Goal: Information Seeking & Learning: Learn about a topic

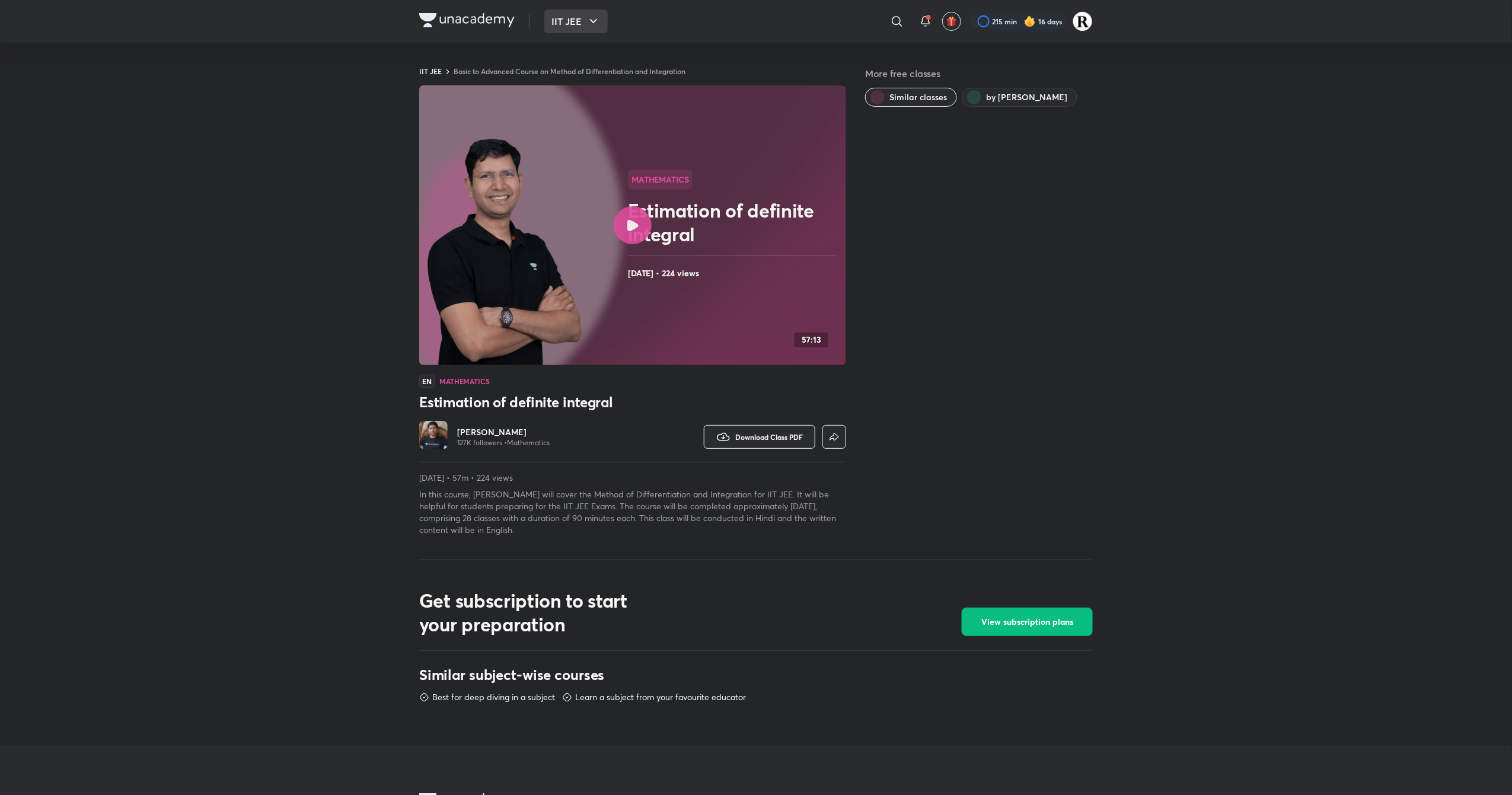
click at [594, 12] on button "IIT JEE" at bounding box center [576, 21] width 63 height 24
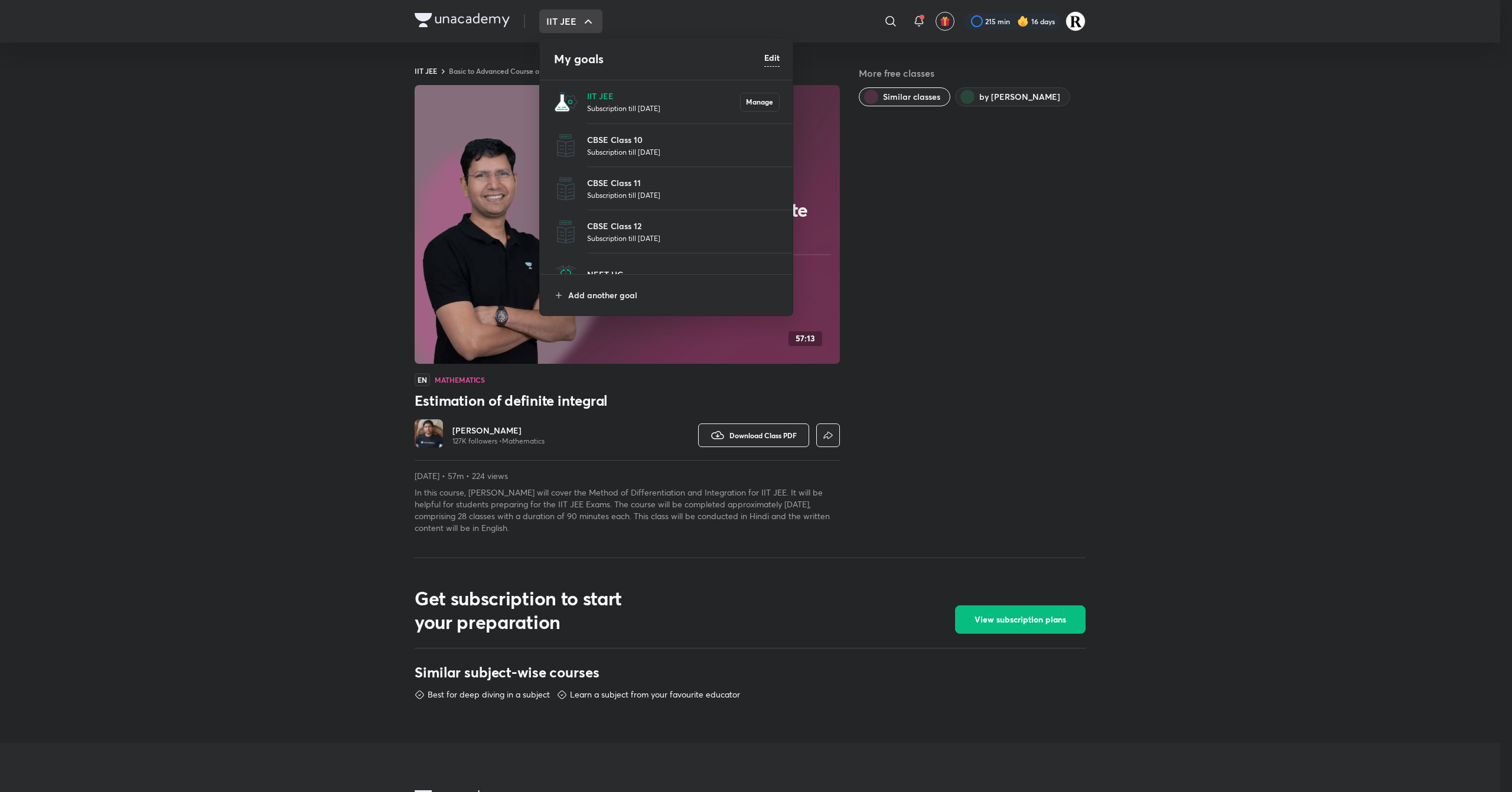
click at [886, 189] on div at bounding box center [756, 396] width 1512 height 792
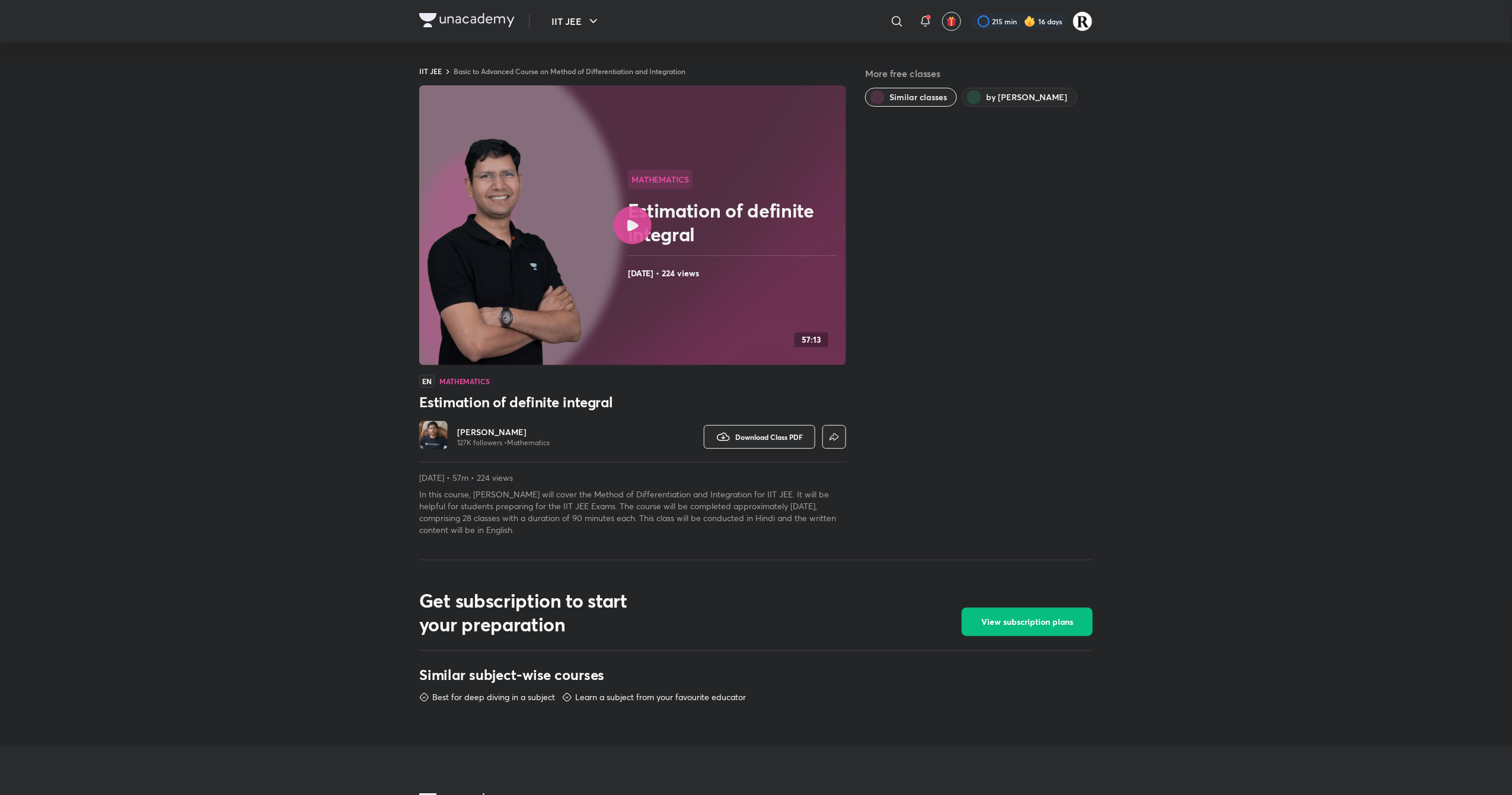
click at [780, 227] on h2 "Estimation of definite integral" at bounding box center [735, 222] width 214 height 48
click at [559, 26] on button "IIT JEE" at bounding box center [576, 21] width 63 height 24
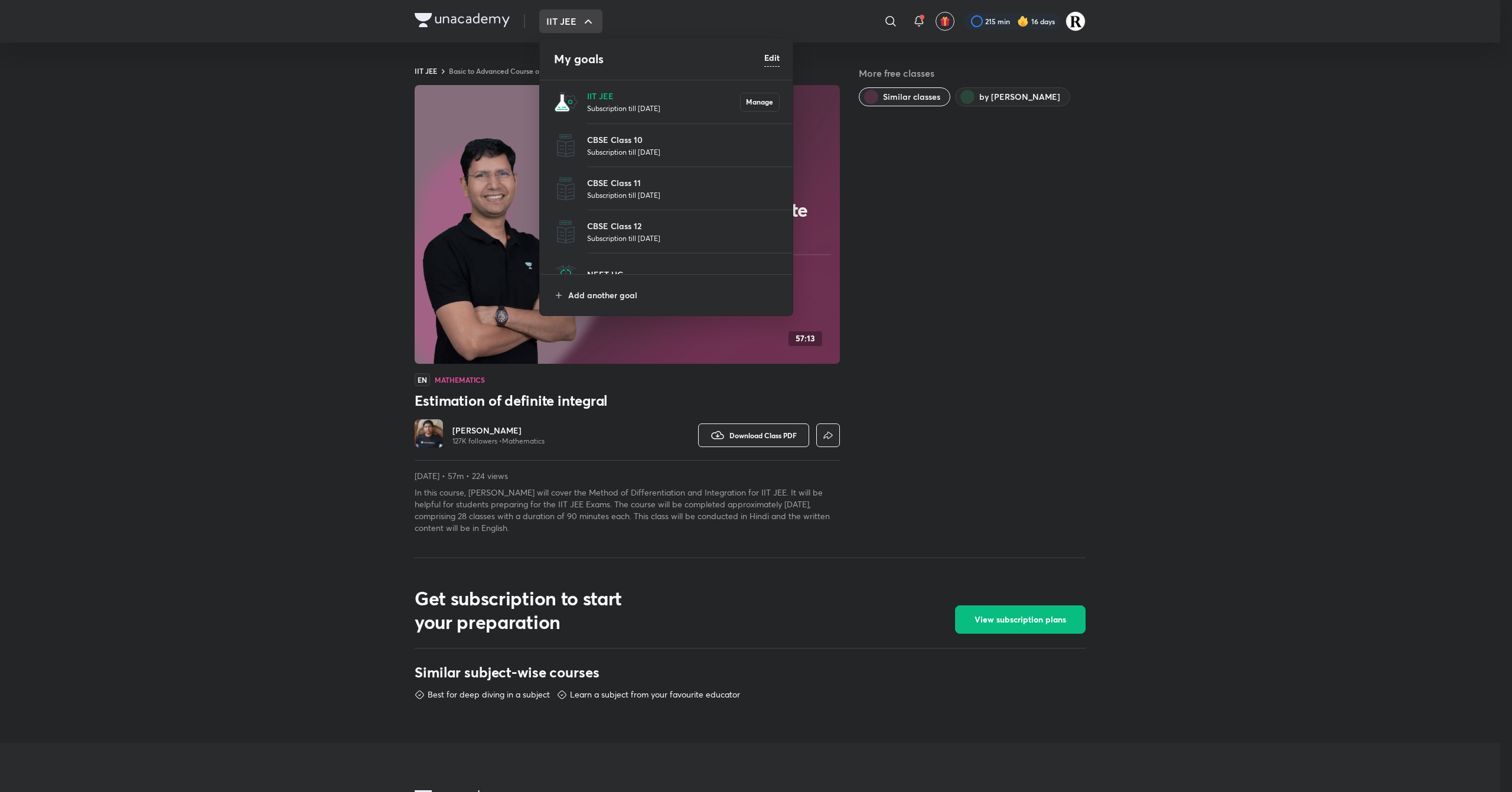
click at [589, 110] on p "Subscription till [DATE]" at bounding box center [663, 108] width 153 height 12
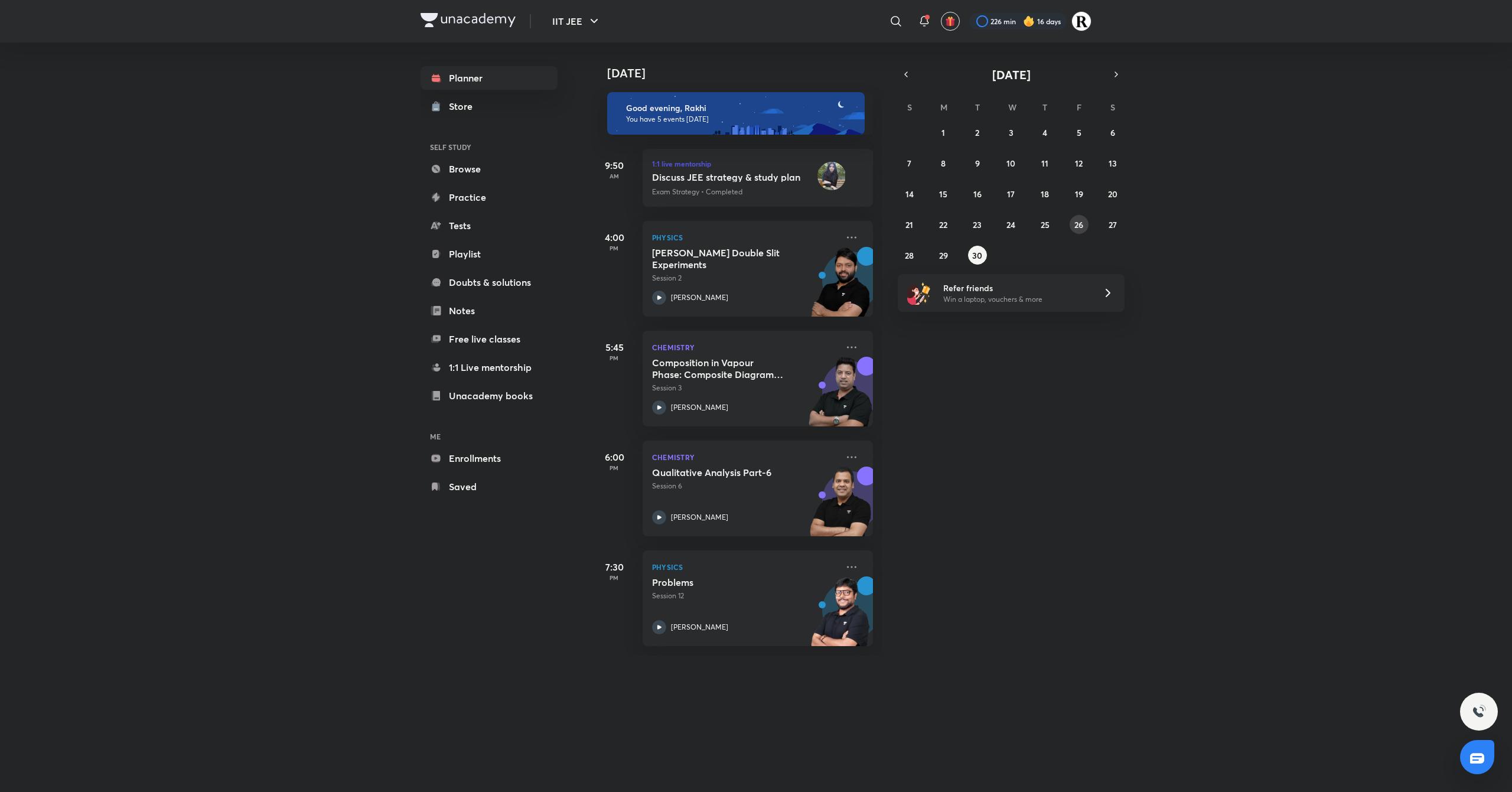
click at [1082, 225] on abbr "26" at bounding box center [1079, 225] width 9 height 11
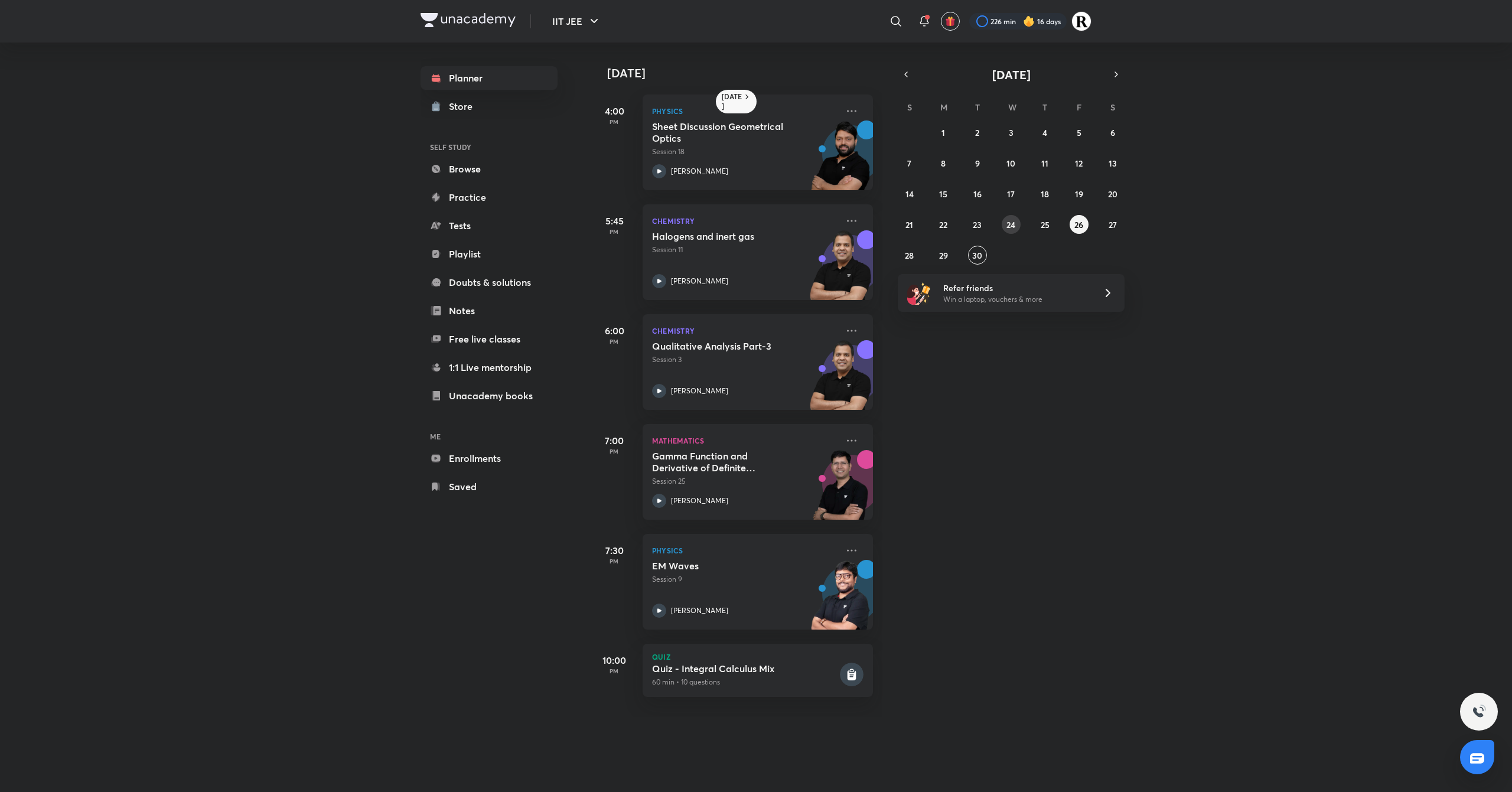
click at [1014, 226] on abbr "24" at bounding box center [1011, 225] width 9 height 11
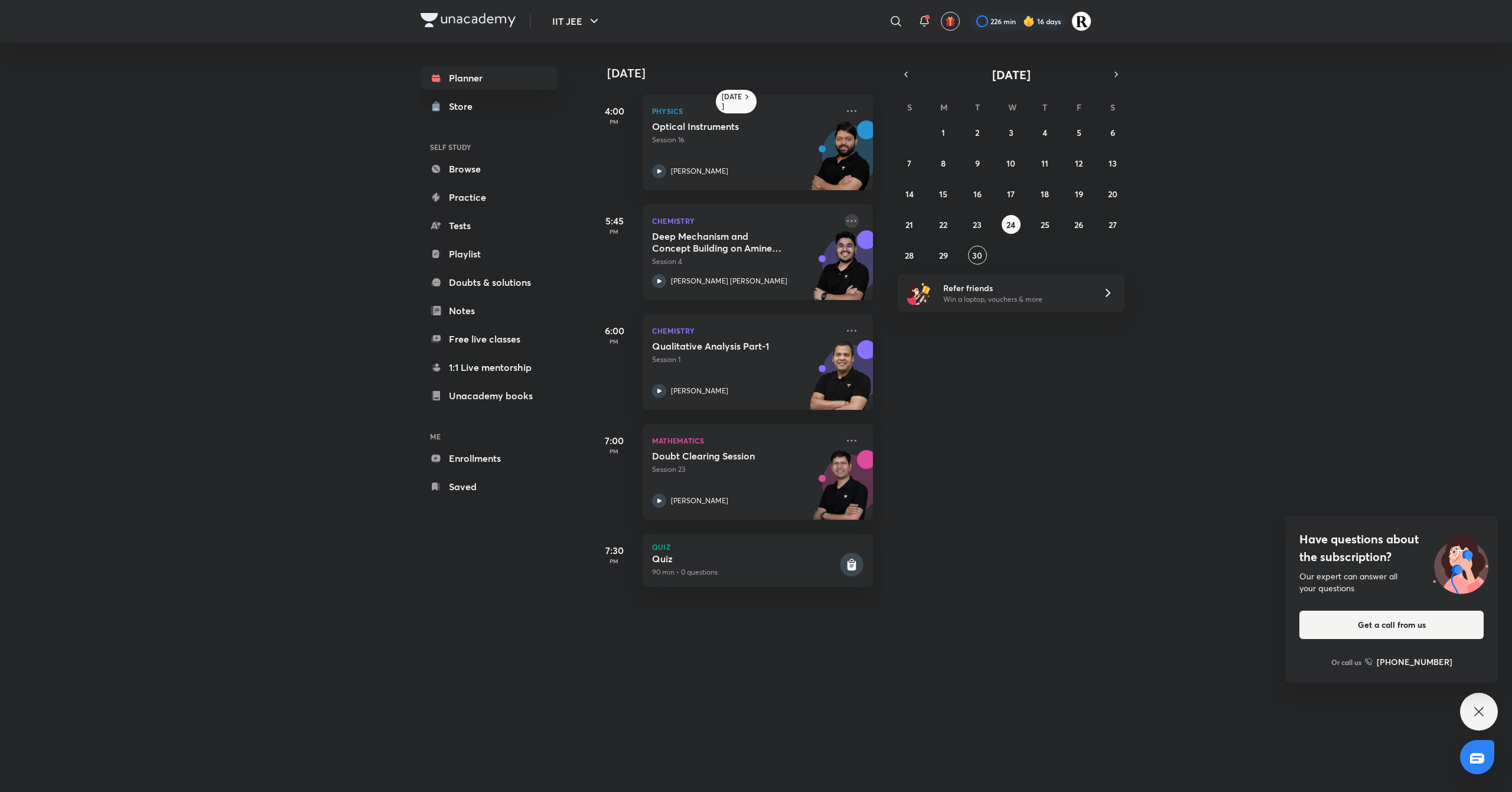
click at [845, 218] on icon at bounding box center [852, 220] width 14 height 14
click at [900, 322] on li "Go to course page" at bounding box center [922, 329] width 117 height 27
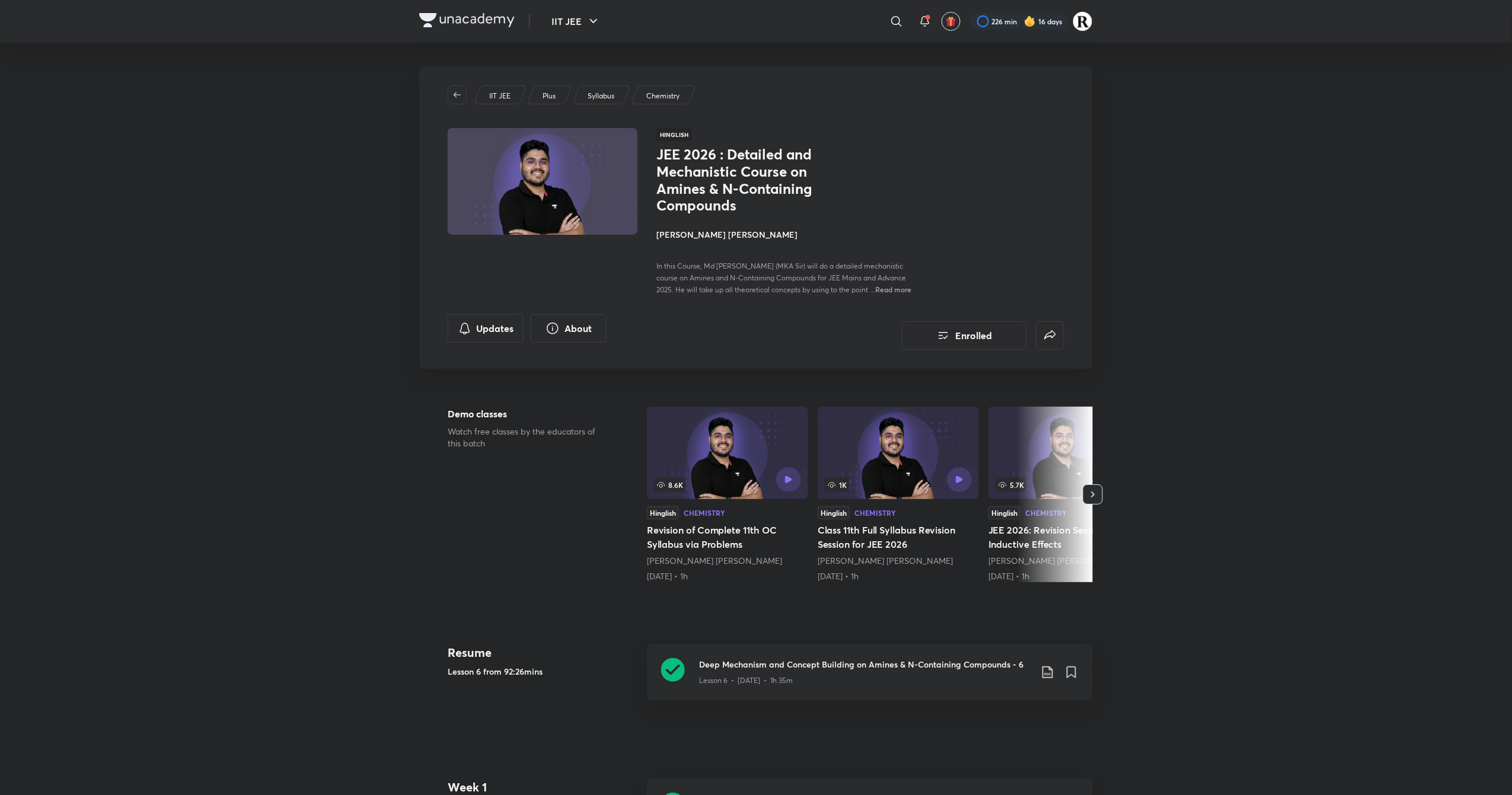
click at [719, 232] on h4 "[PERSON_NAME] [PERSON_NAME]" at bounding box center [789, 234] width 266 height 12
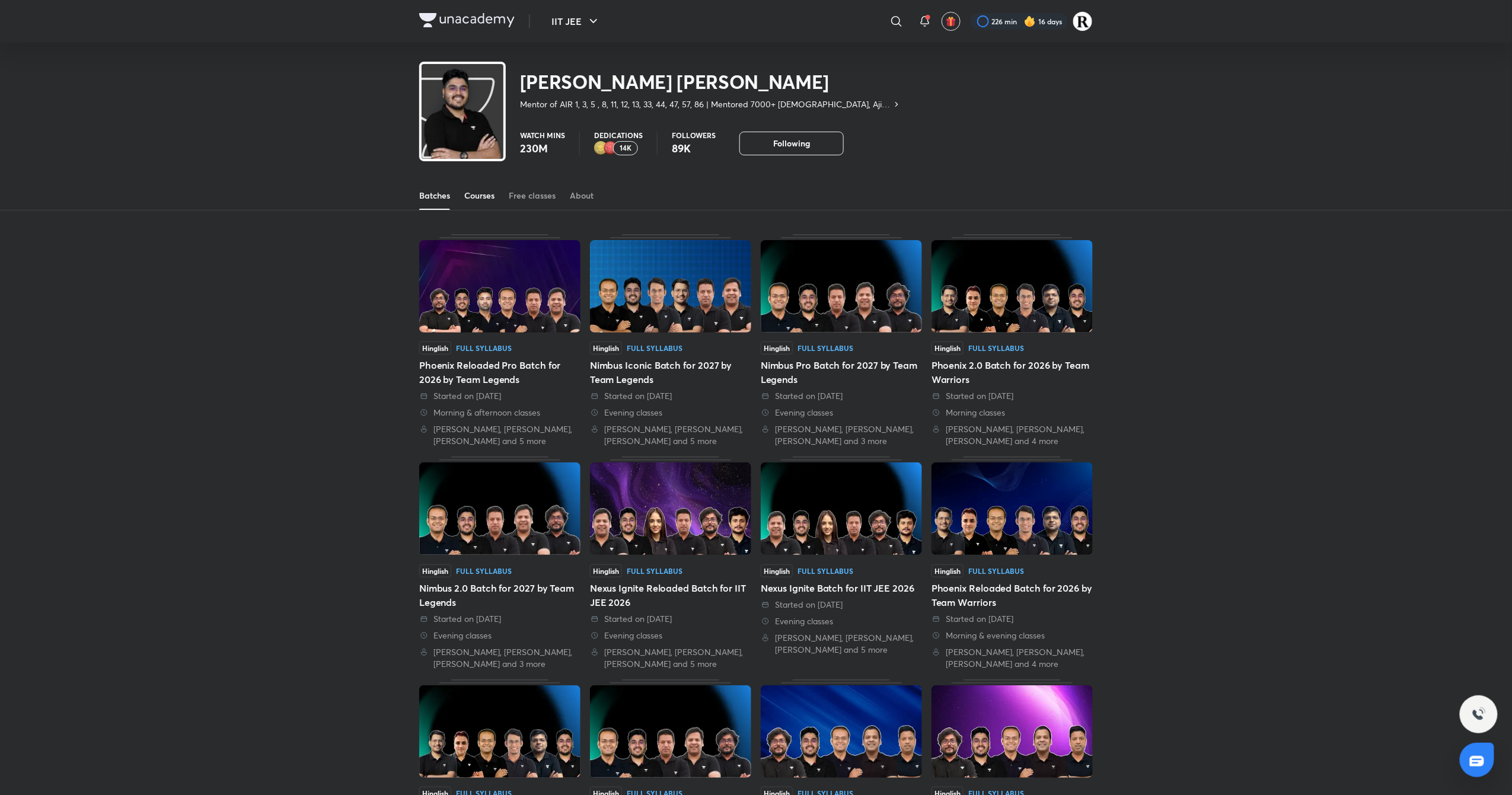
click at [494, 195] on div "Courses" at bounding box center [479, 195] width 30 height 12
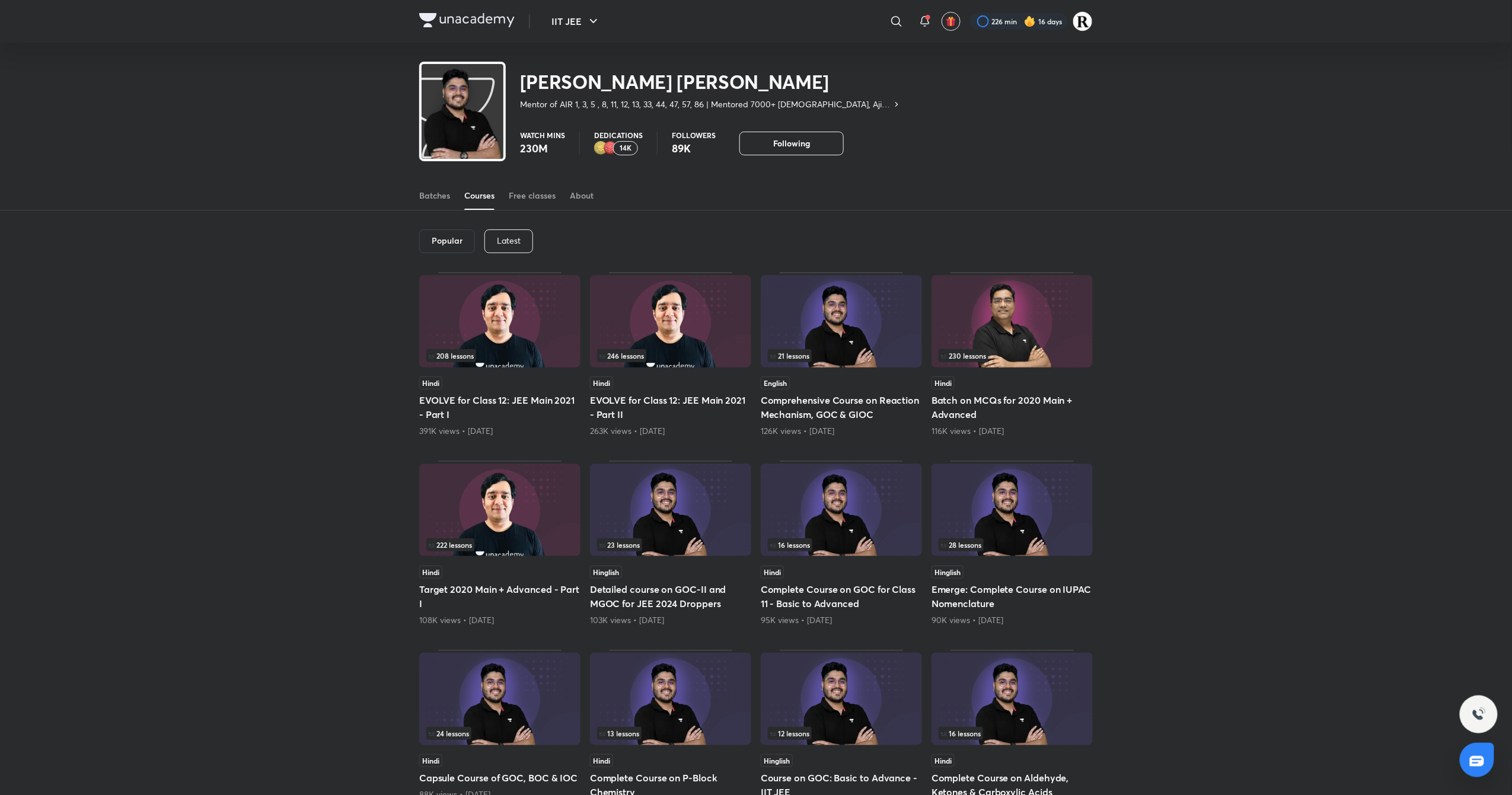
click at [518, 237] on p "Latest" at bounding box center [509, 240] width 24 height 9
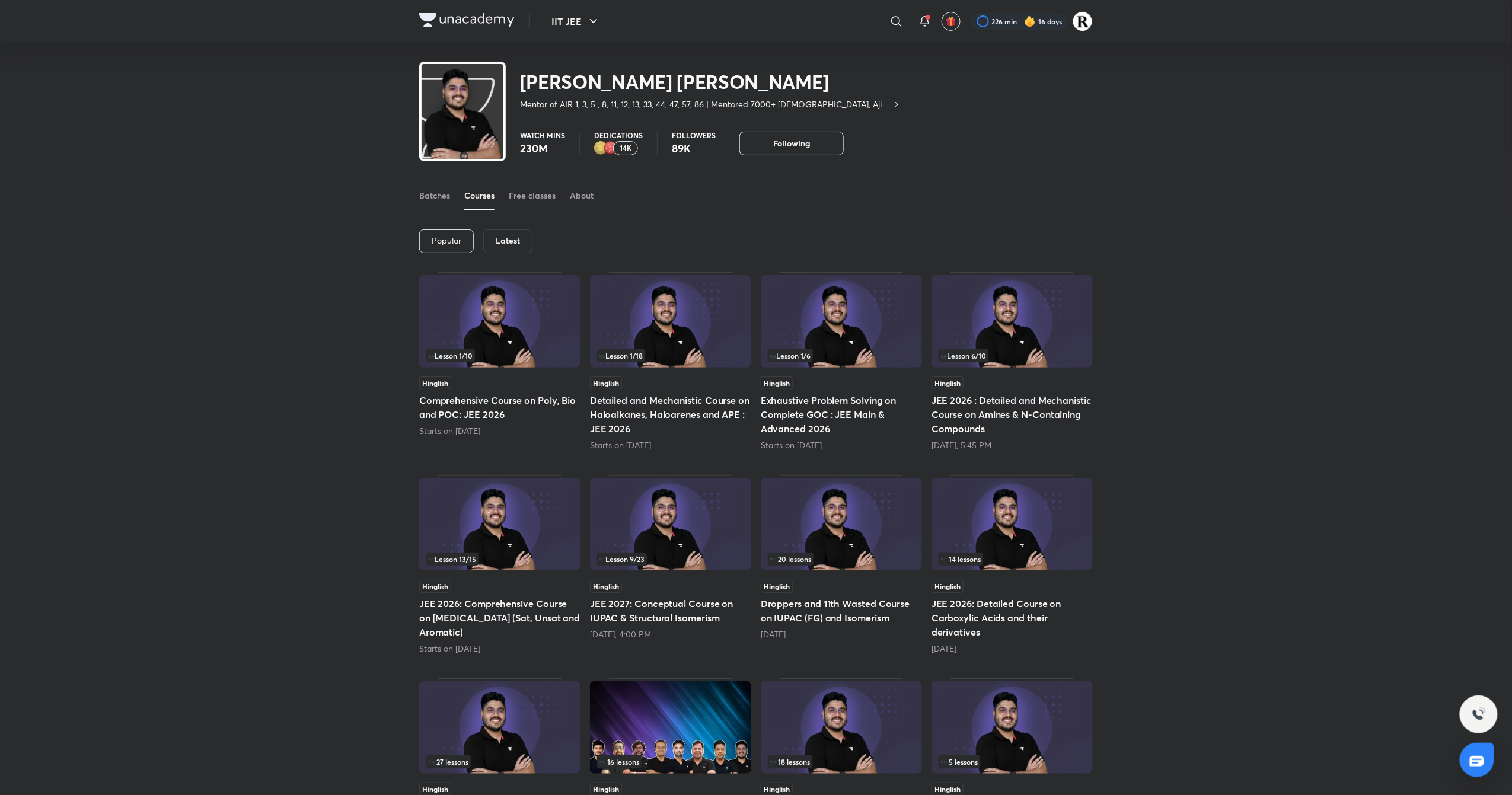
click at [702, 455] on div "Lesson 1 / 10 Hinglish Comprehensive Course on Poly, Bio and POC: JEE 2026 Star…" at bounding box center [756, 604] width 674 height 664
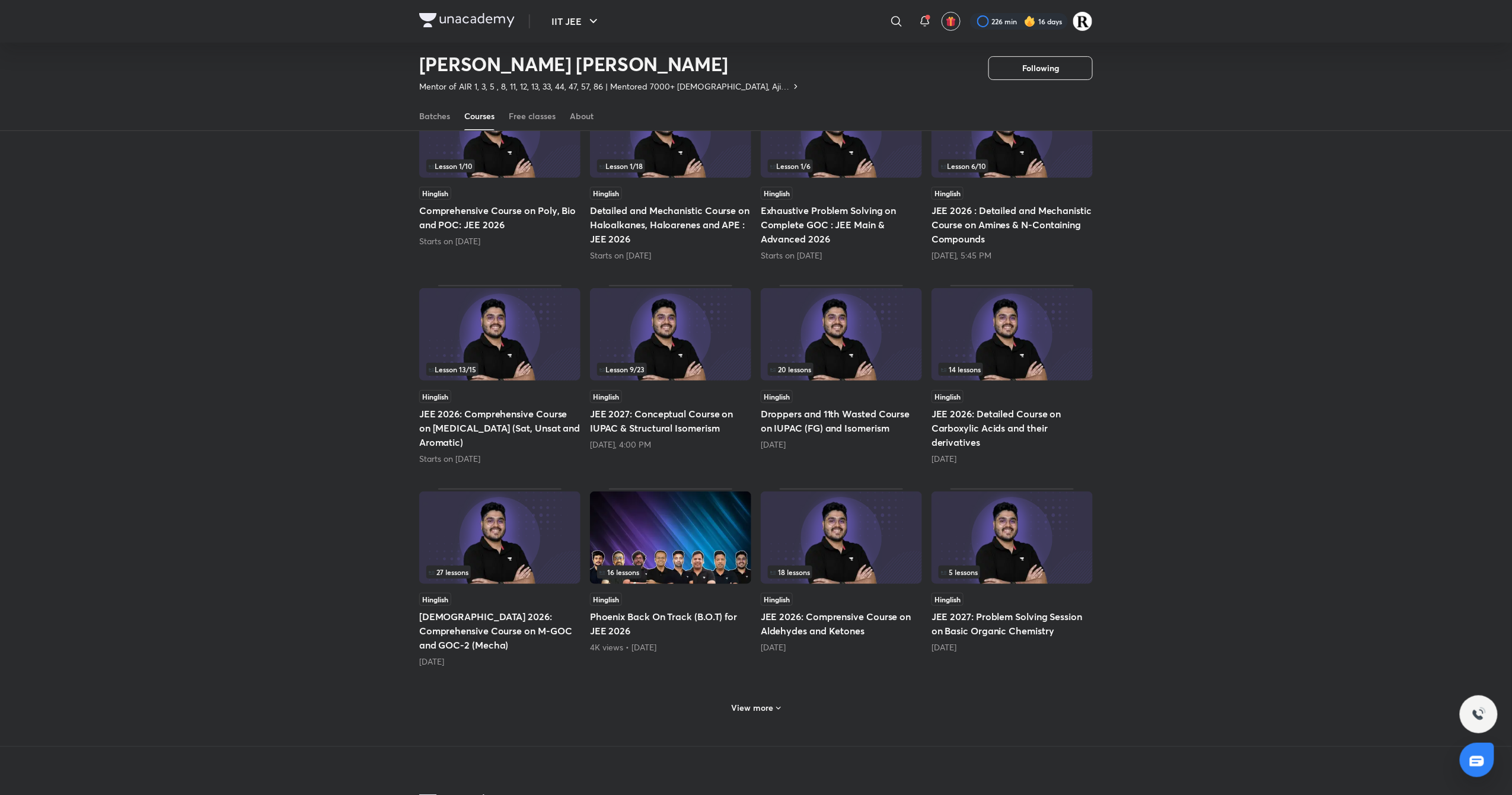
scroll to position [155, 0]
click at [841, 567] on div "18 lessons" at bounding box center [841, 571] width 147 height 13
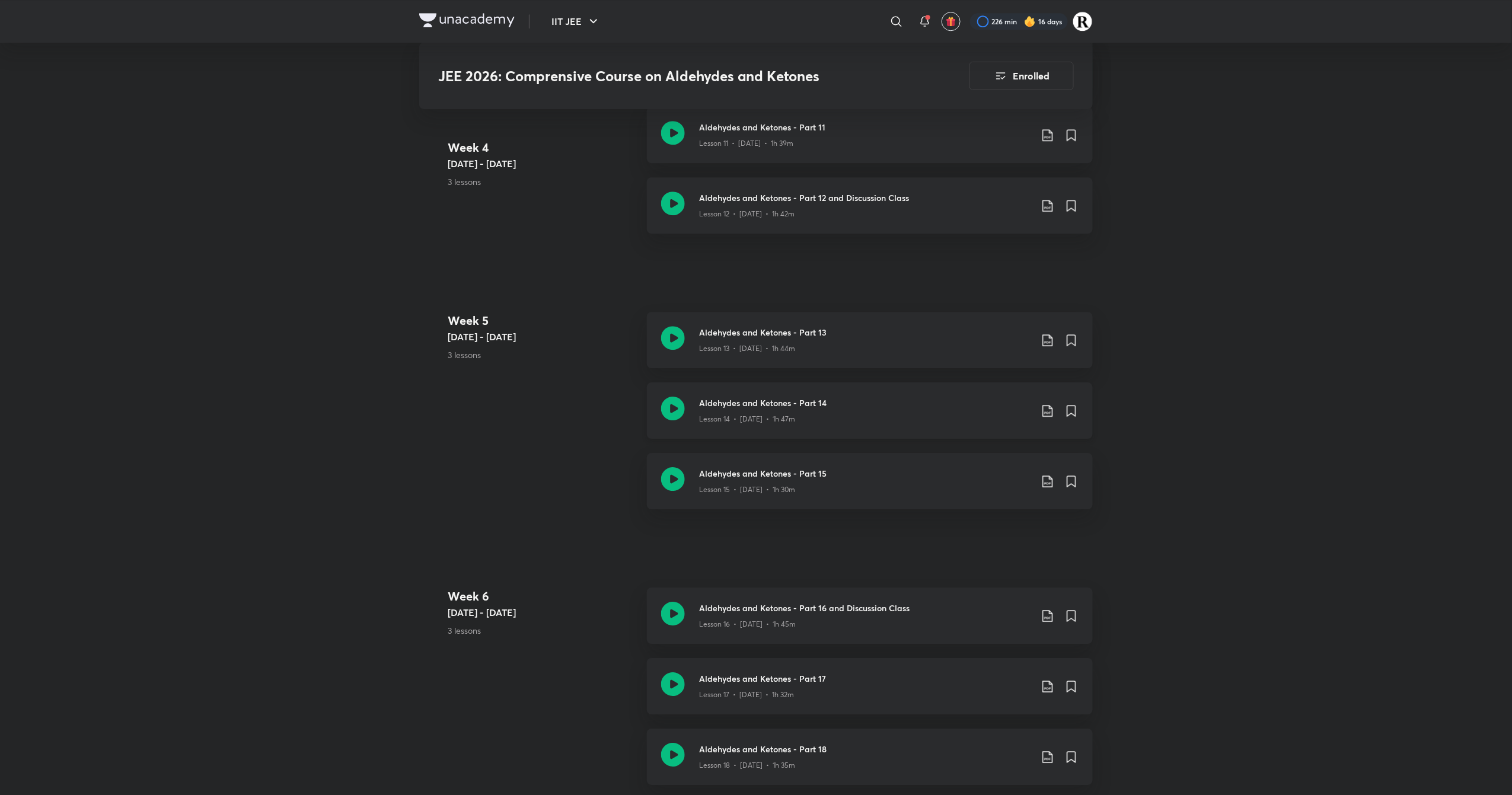
scroll to position [1625, 0]
click at [670, 333] on icon at bounding box center [673, 336] width 24 height 24
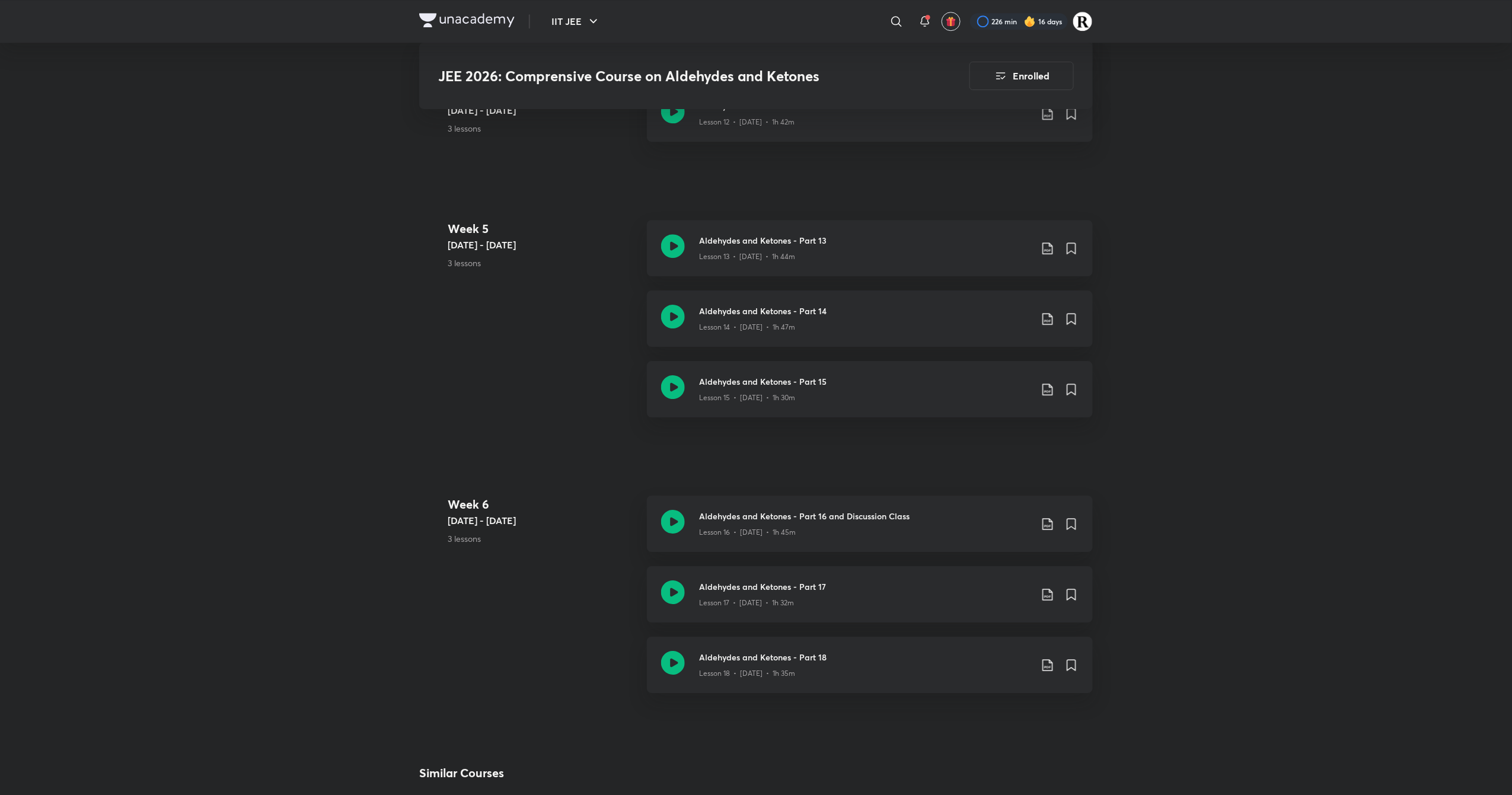
scroll to position [1713, 0]
click at [670, 323] on icon at bounding box center [673, 320] width 24 height 24
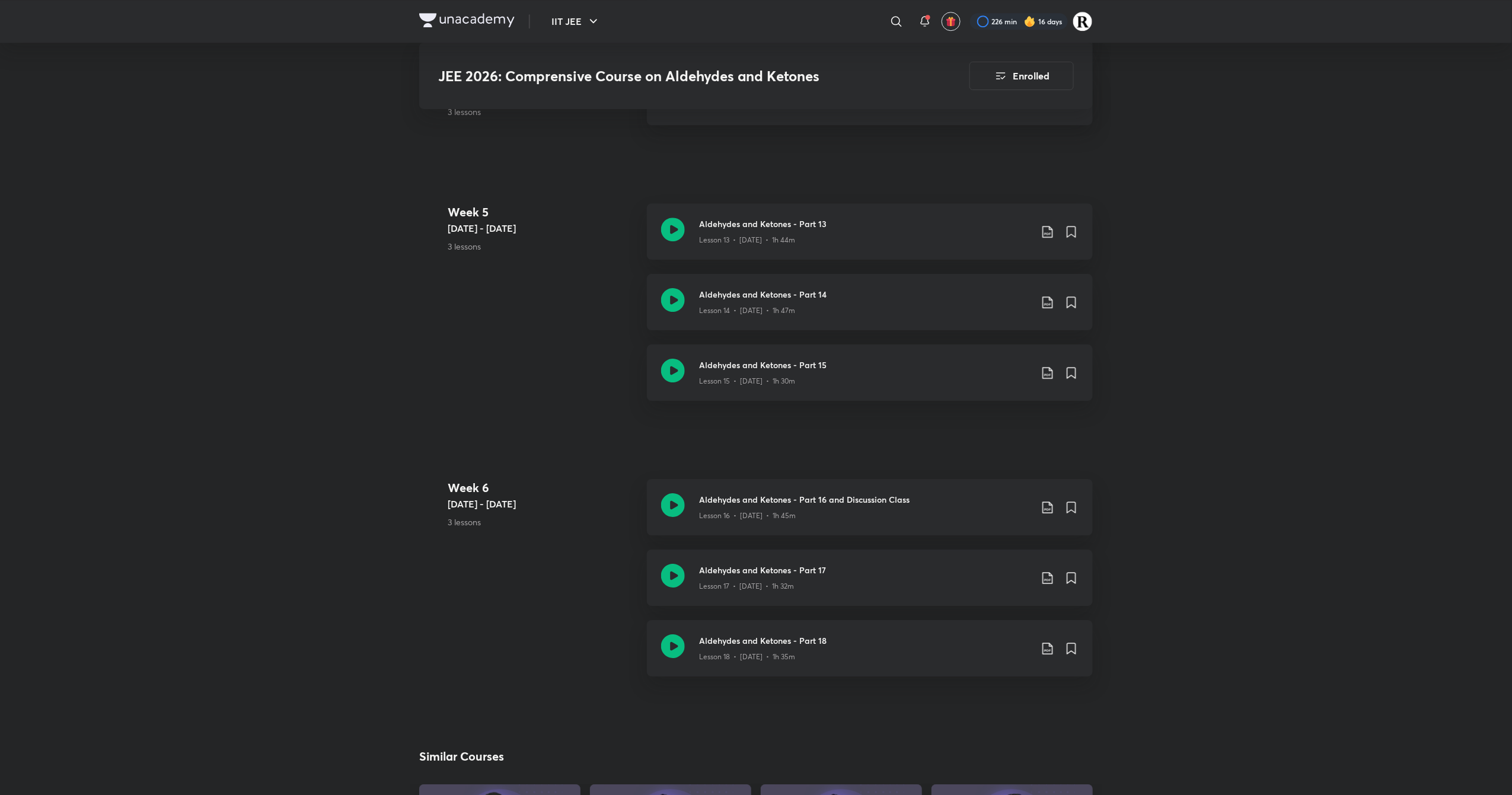
scroll to position [1734, 0]
click at [668, 364] on icon at bounding box center [673, 368] width 24 height 24
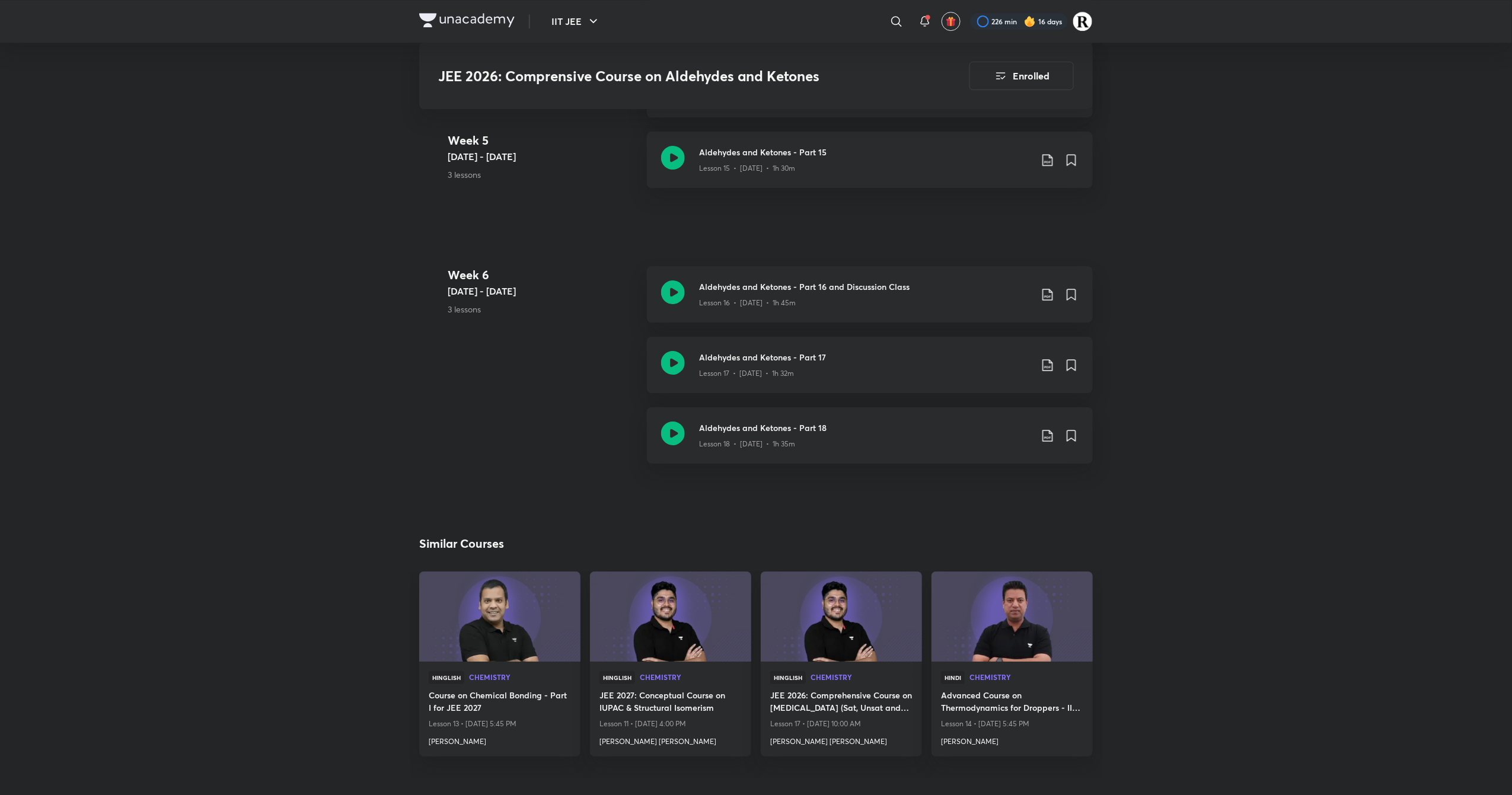
scroll to position [1892, 0]
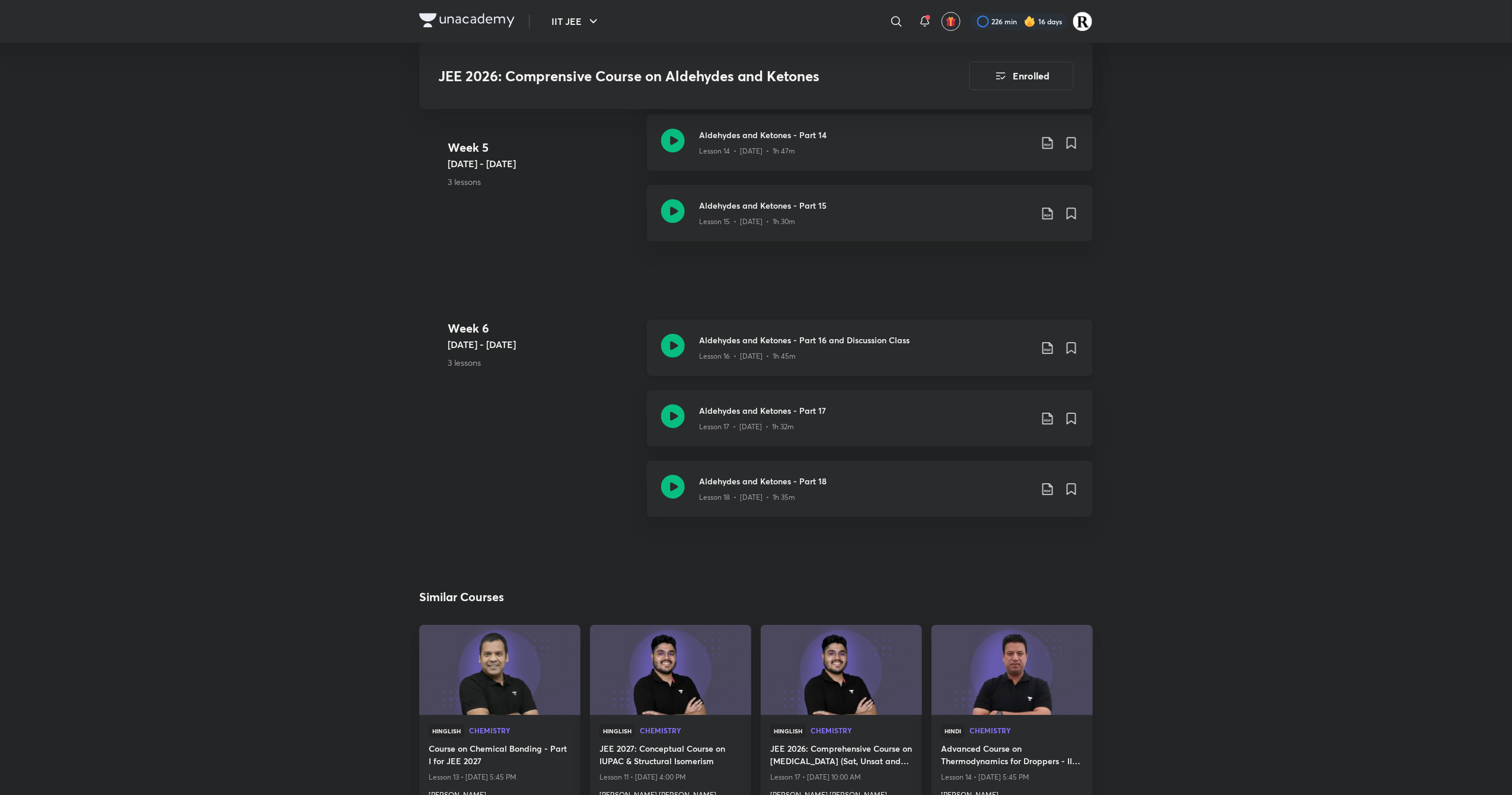
click at [672, 346] on icon at bounding box center [673, 346] width 24 height 24
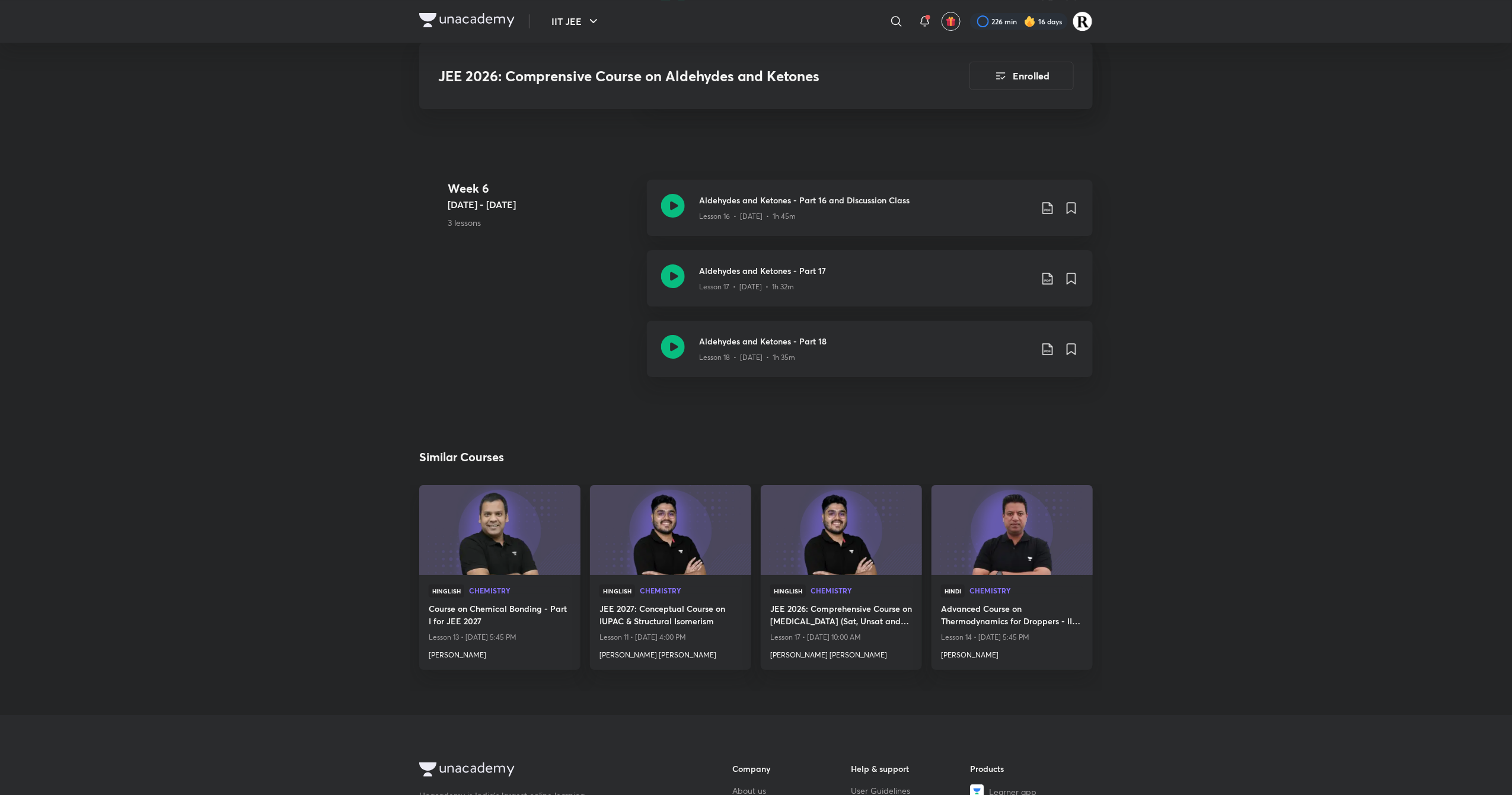
scroll to position [2029, 0]
click at [676, 274] on icon at bounding box center [673, 279] width 24 height 24
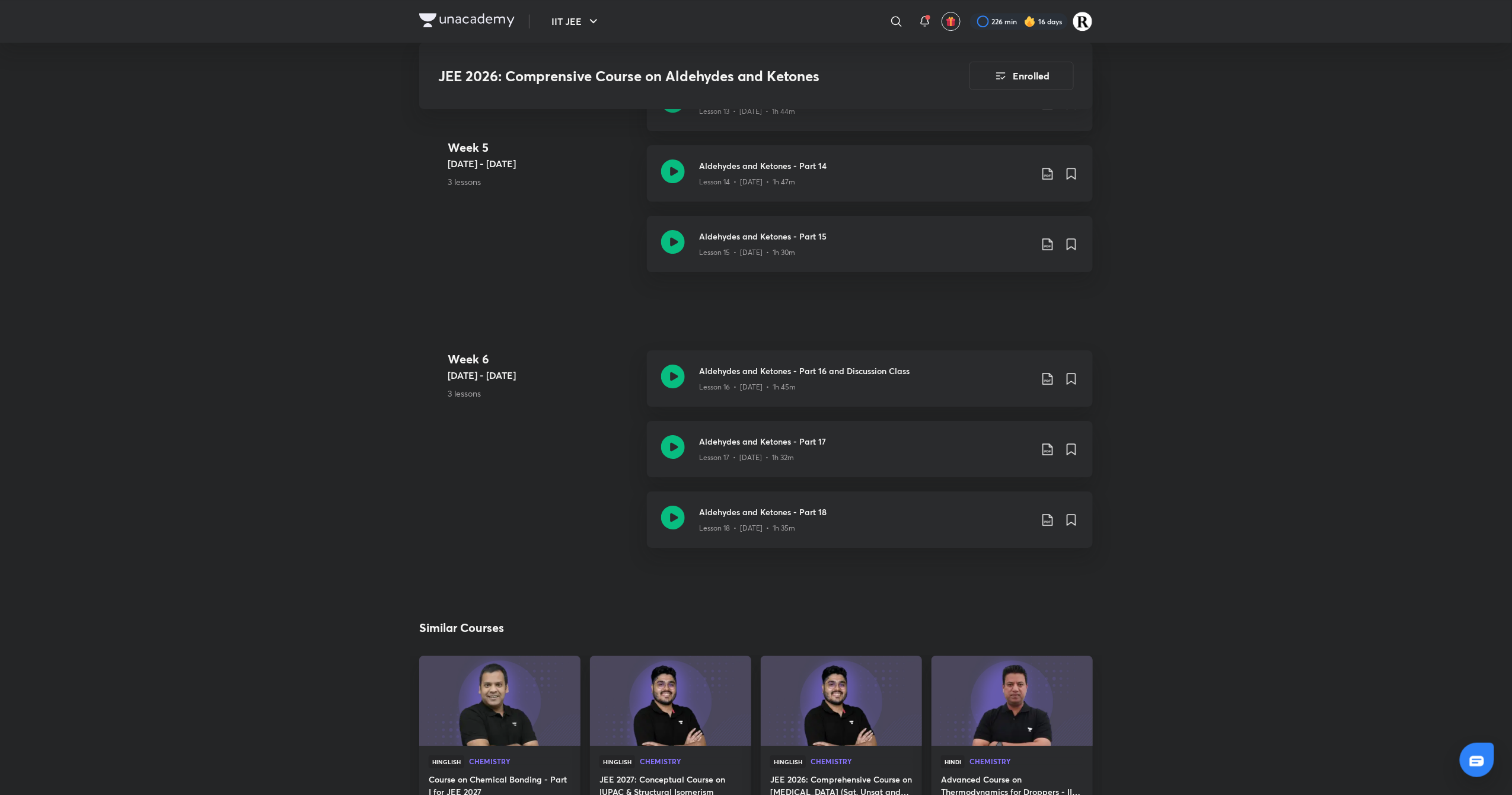
scroll to position [1900, 0]
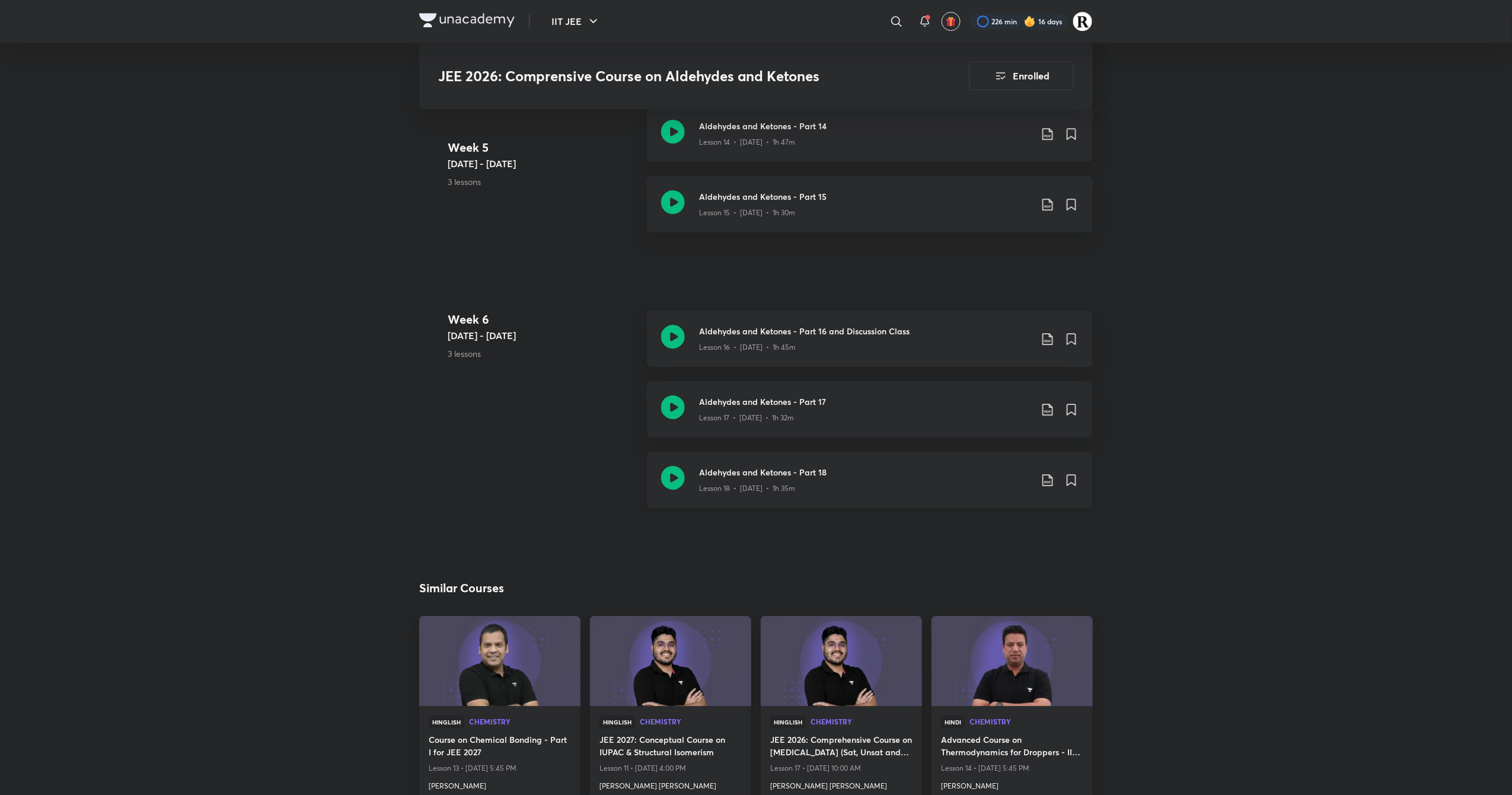
click at [666, 480] on icon at bounding box center [673, 478] width 24 height 24
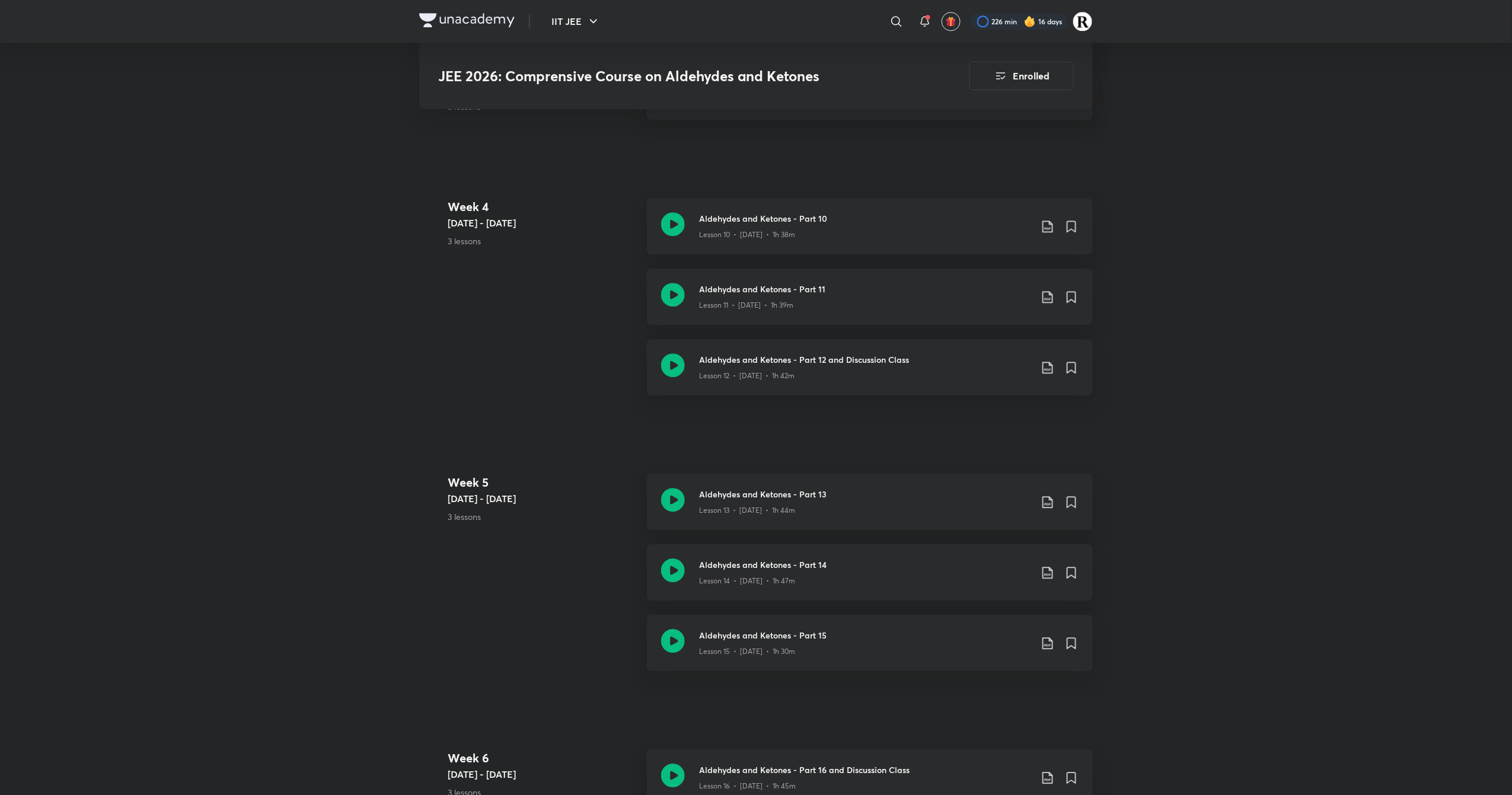
scroll to position [1454, 0]
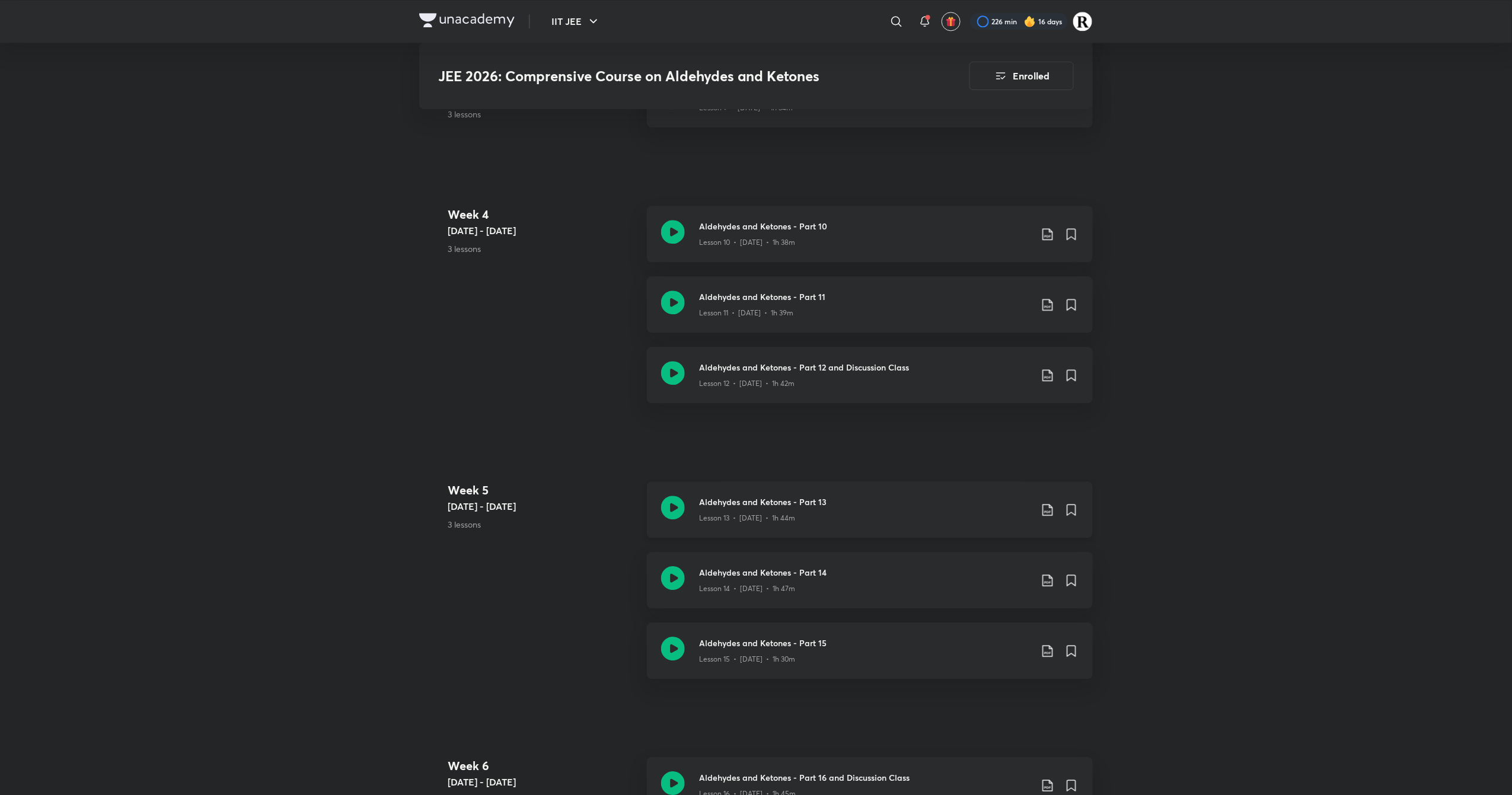
click at [672, 509] on icon at bounding box center [673, 507] width 24 height 24
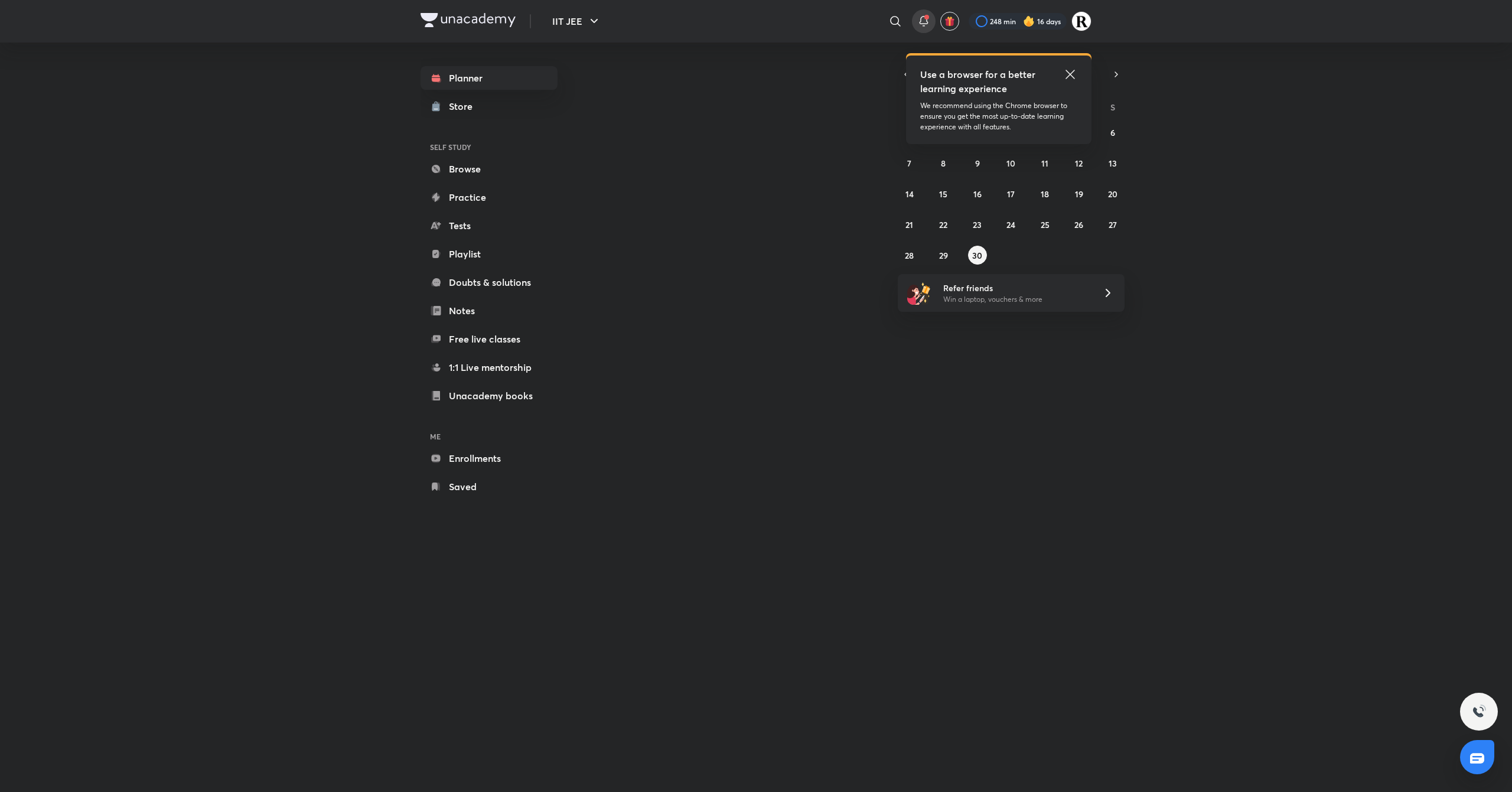
click at [925, 27] on icon at bounding box center [923, 21] width 14 height 14
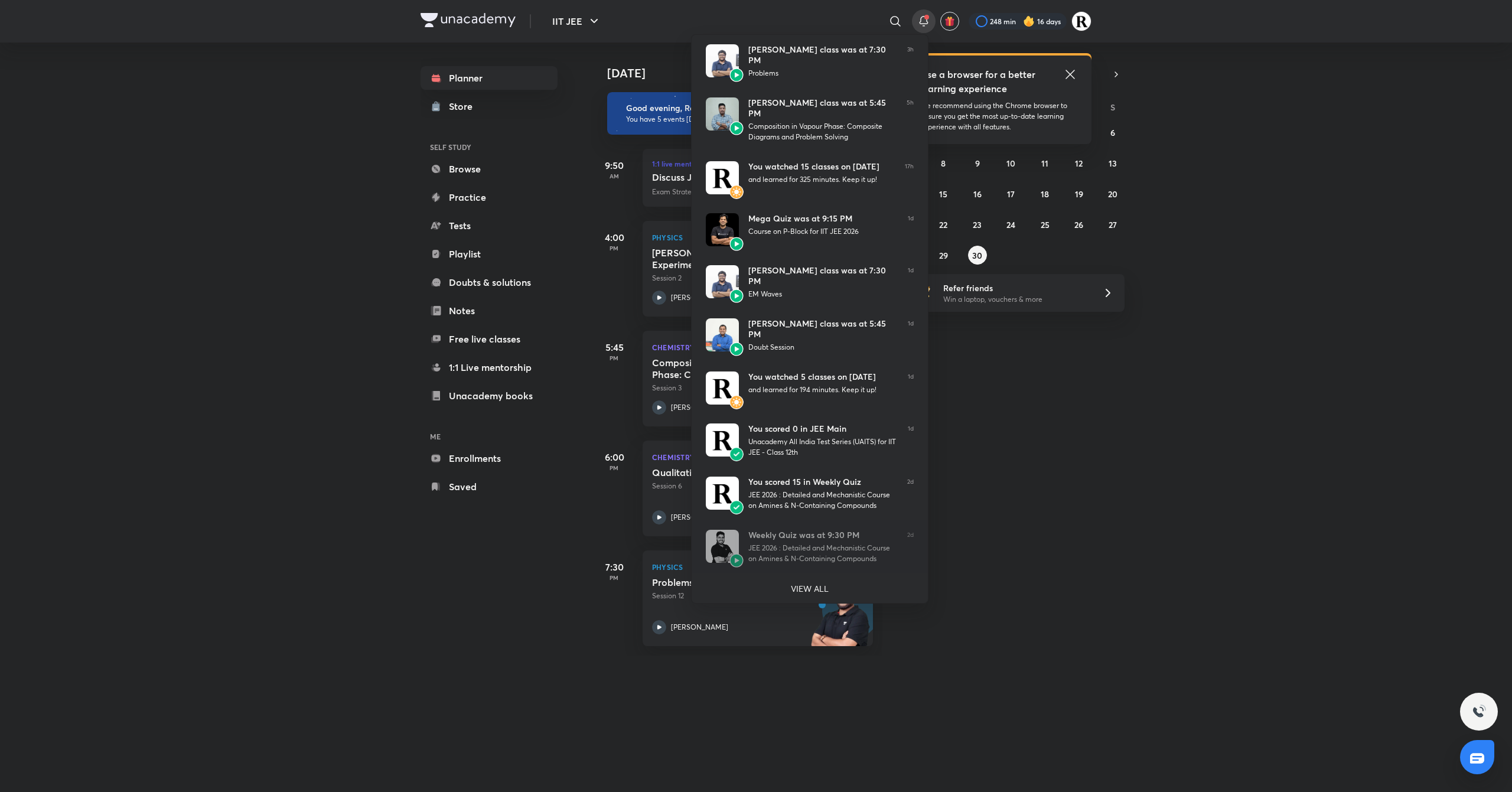
click at [972, 417] on div at bounding box center [756, 396] width 1512 height 792
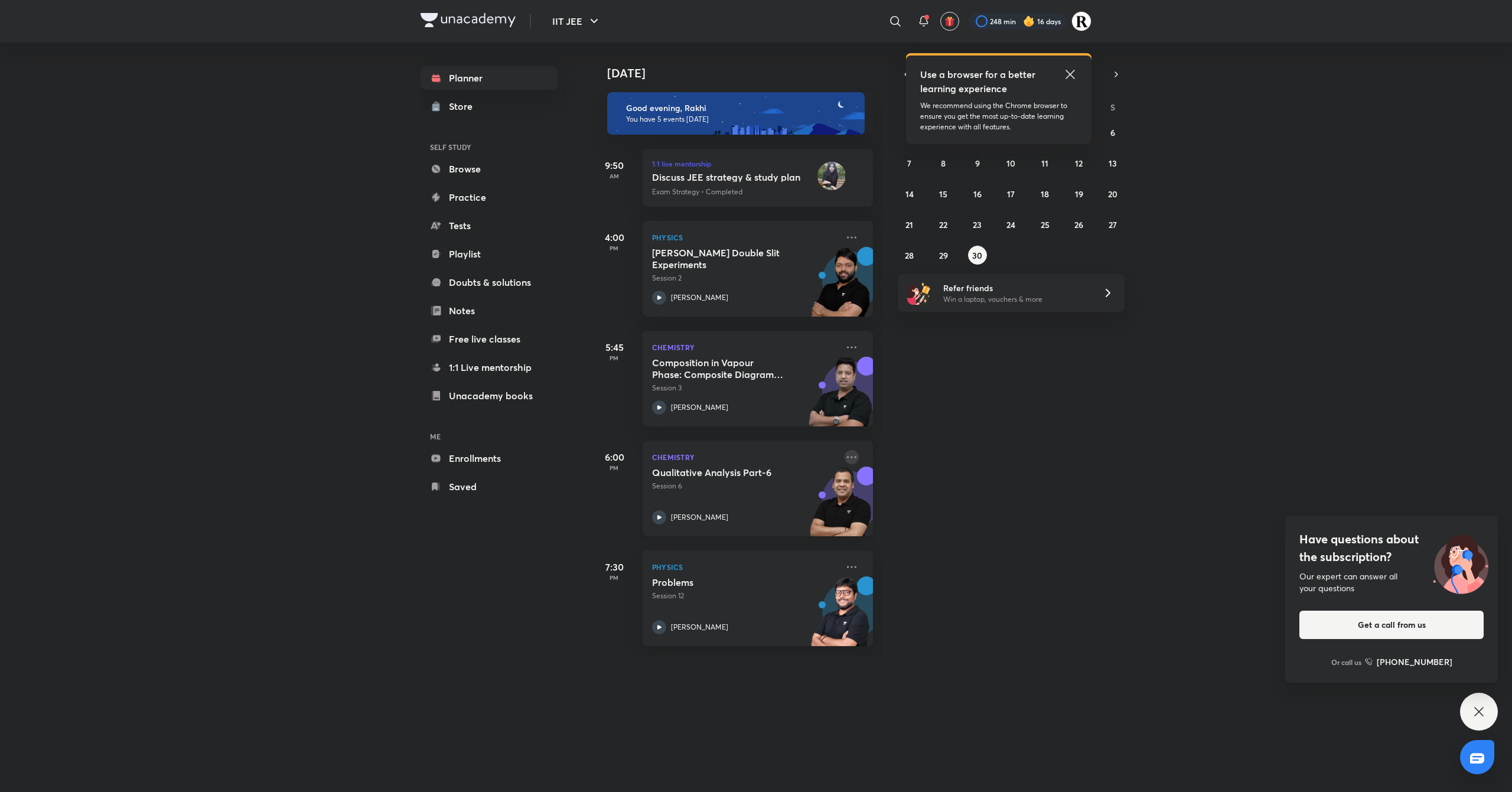
click at [845, 456] on icon at bounding box center [852, 457] width 14 height 14
click at [899, 574] on li "Go to course page" at bounding box center [922, 565] width 117 height 27
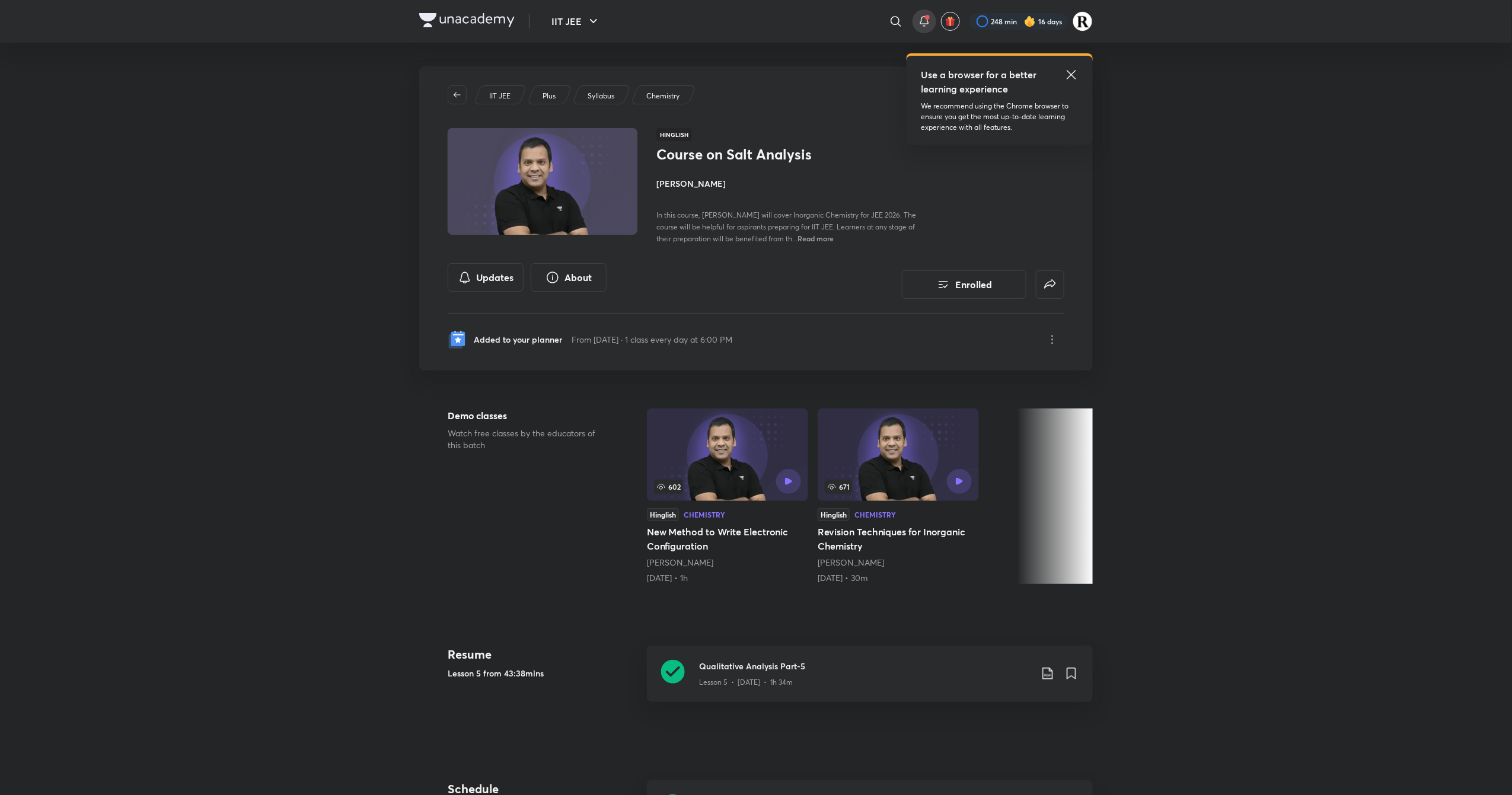
click at [926, 24] on icon at bounding box center [925, 21] width 14 height 14
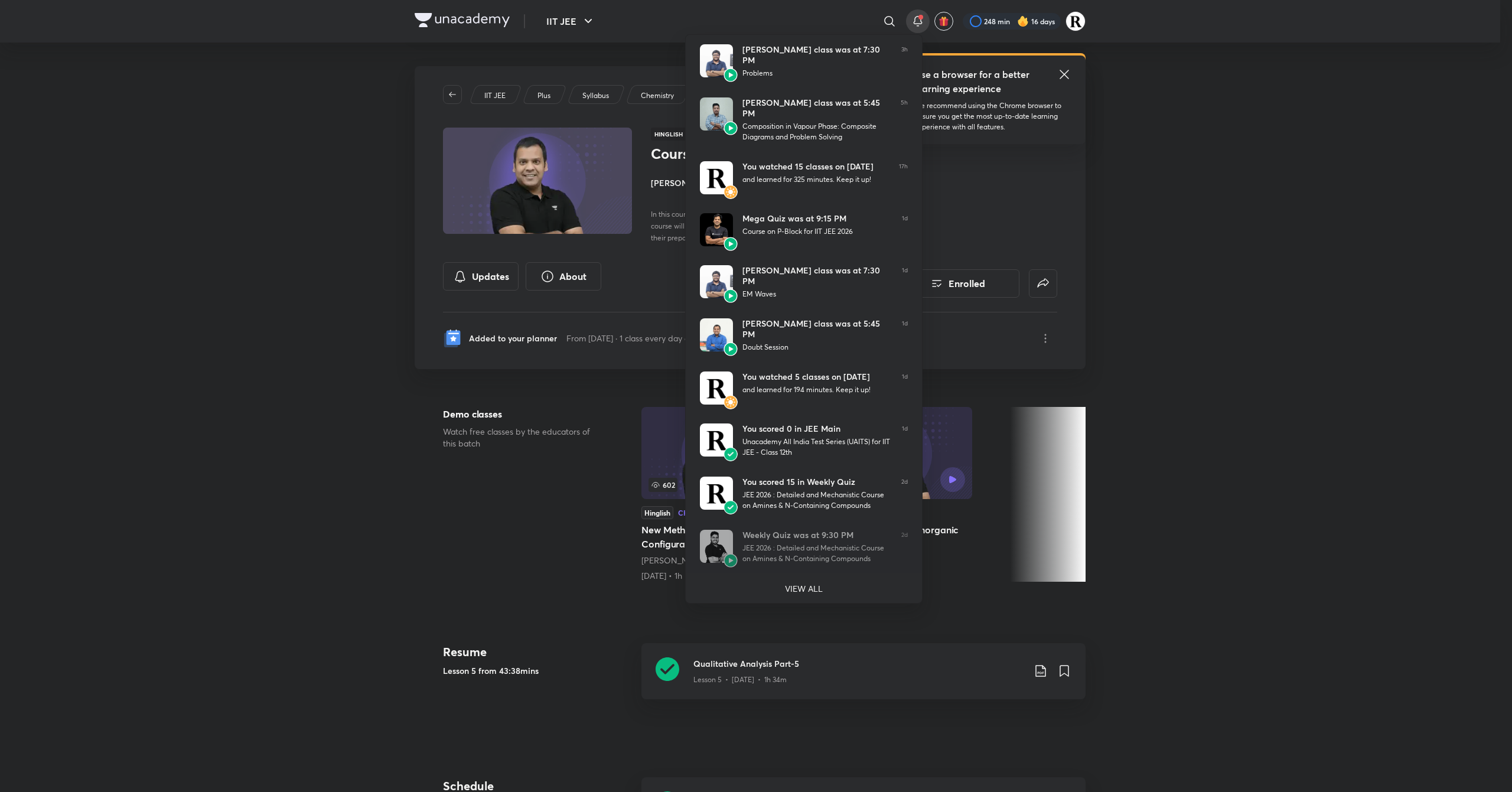
click at [1094, 249] on div at bounding box center [756, 396] width 1512 height 792
